Goal: Information Seeking & Learning: Learn about a topic

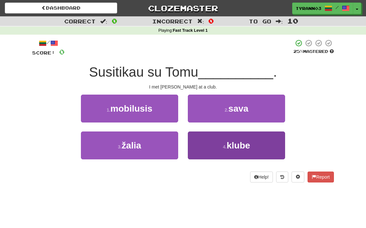
click at [209, 145] on button "4 . klube" at bounding box center [236, 146] width 97 height 28
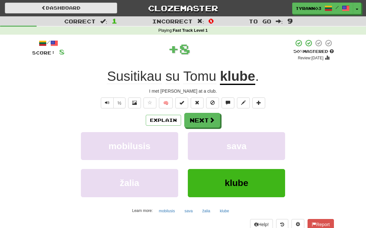
click at [116, 9] on link "Dashboard" at bounding box center [61, 8] width 112 height 11
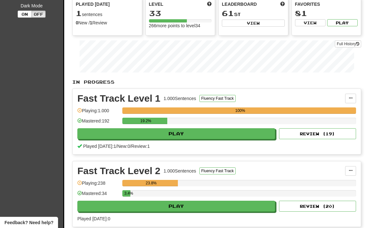
scroll to position [171, 0]
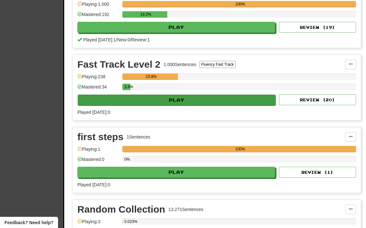
click at [228, 100] on button "Play" at bounding box center [177, 100] width 198 height 11
select select "**"
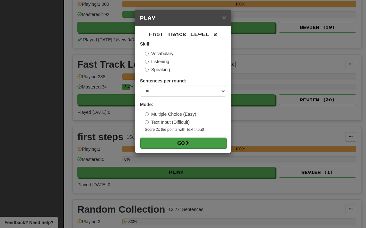
click at [208, 143] on button "Go" at bounding box center [183, 143] width 86 height 11
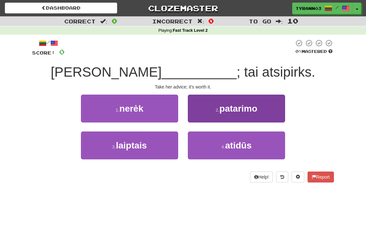
click at [198, 114] on button "2 . patarimo" at bounding box center [236, 109] width 97 height 28
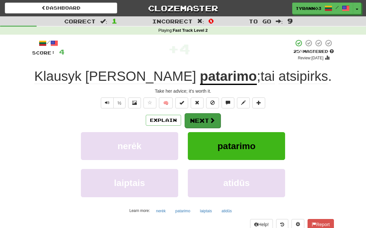
click at [201, 120] on button "Next" at bounding box center [203, 120] width 36 height 15
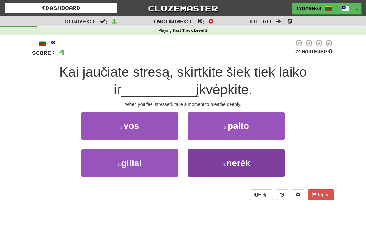
click at [194, 163] on button "4 . nerėk" at bounding box center [236, 163] width 97 height 28
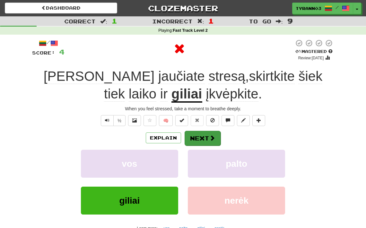
click at [204, 138] on button "Next" at bounding box center [203, 138] width 36 height 15
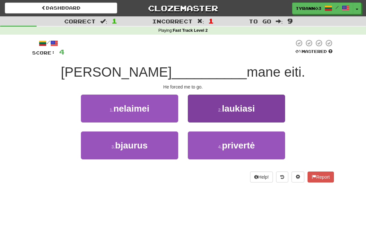
click at [195, 119] on button "2 . laukiasi" at bounding box center [236, 109] width 97 height 28
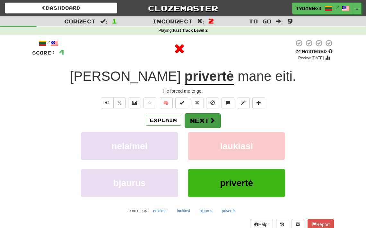
click at [195, 122] on button "Next" at bounding box center [203, 120] width 36 height 15
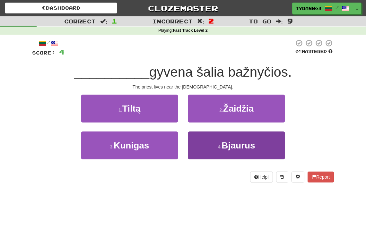
click at [204, 148] on button "4 . Bjaurus" at bounding box center [236, 146] width 97 height 28
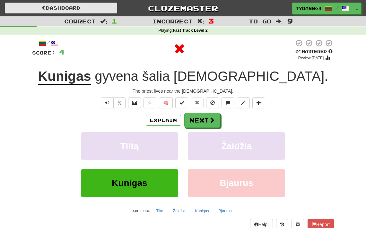
click at [85, 13] on link "Dashboard" at bounding box center [61, 8] width 112 height 11
